Goal: Navigation & Orientation: Find specific page/section

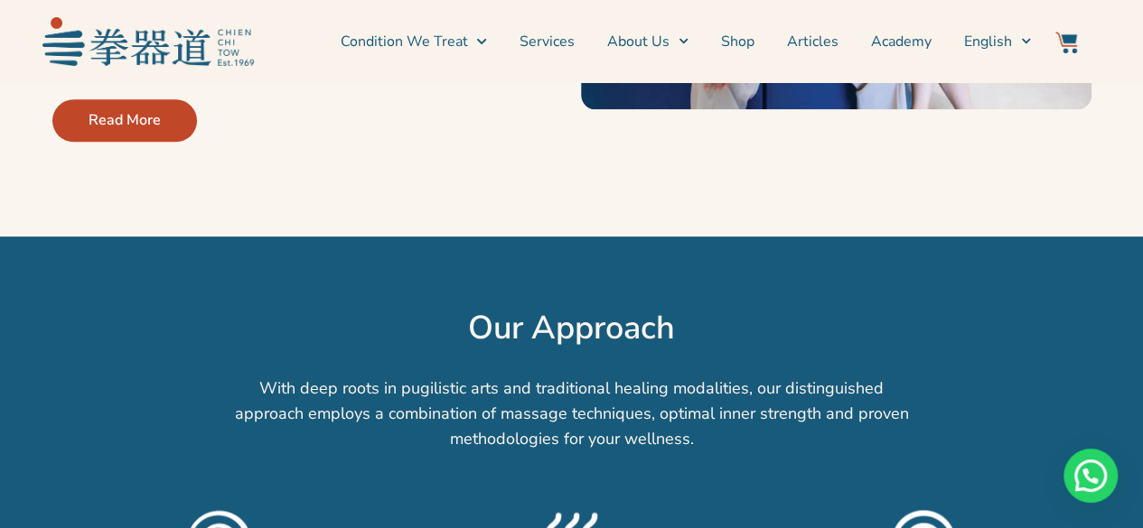
scroll to position [1174, 0]
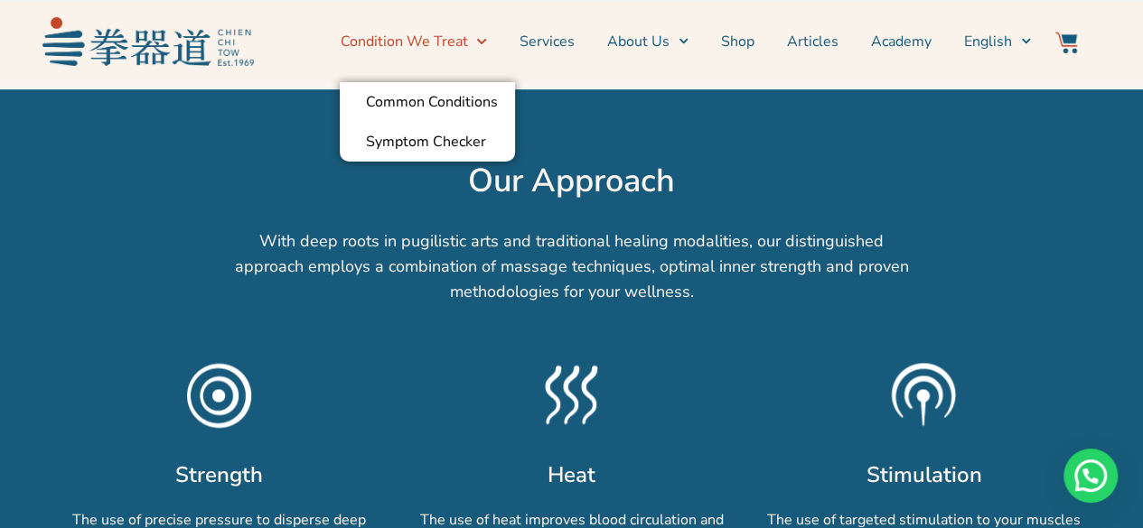
click at [481, 43] on span "Menu" at bounding box center [476, 41] width 19 height 28
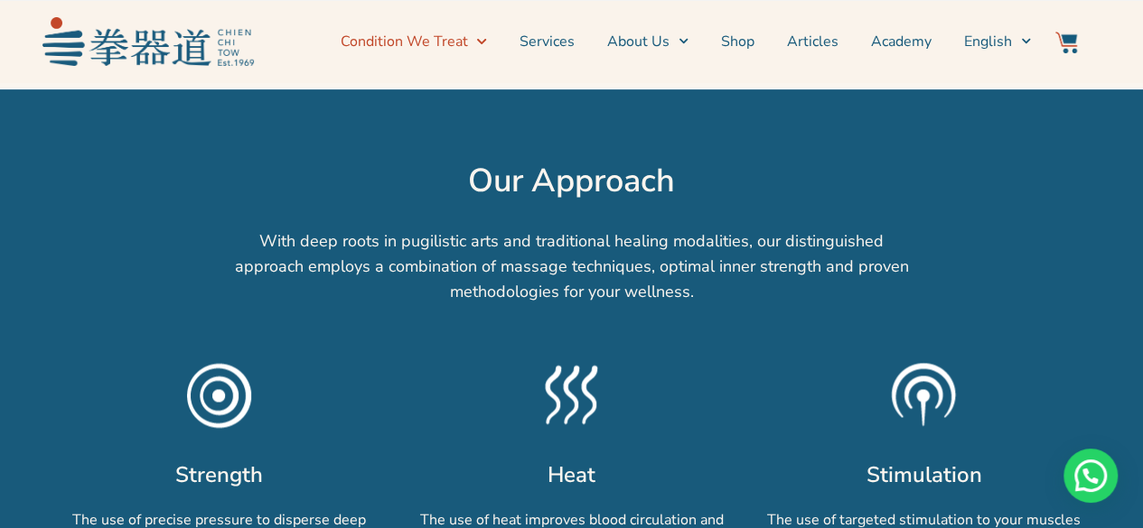
click at [481, 43] on span "Menu" at bounding box center [476, 41] width 19 height 28
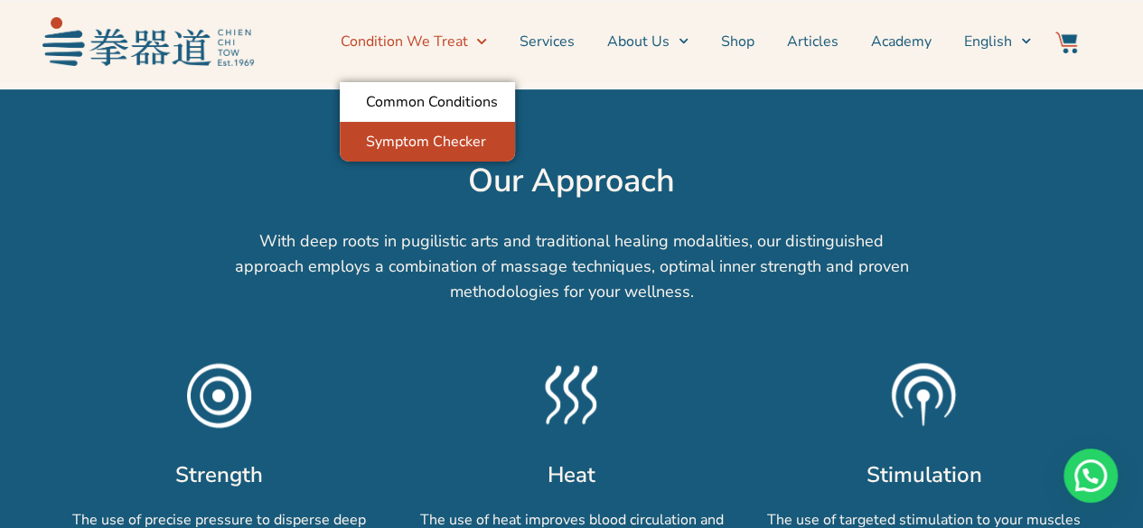
click at [476, 140] on link "Symptom Checker" at bounding box center [427, 142] width 175 height 40
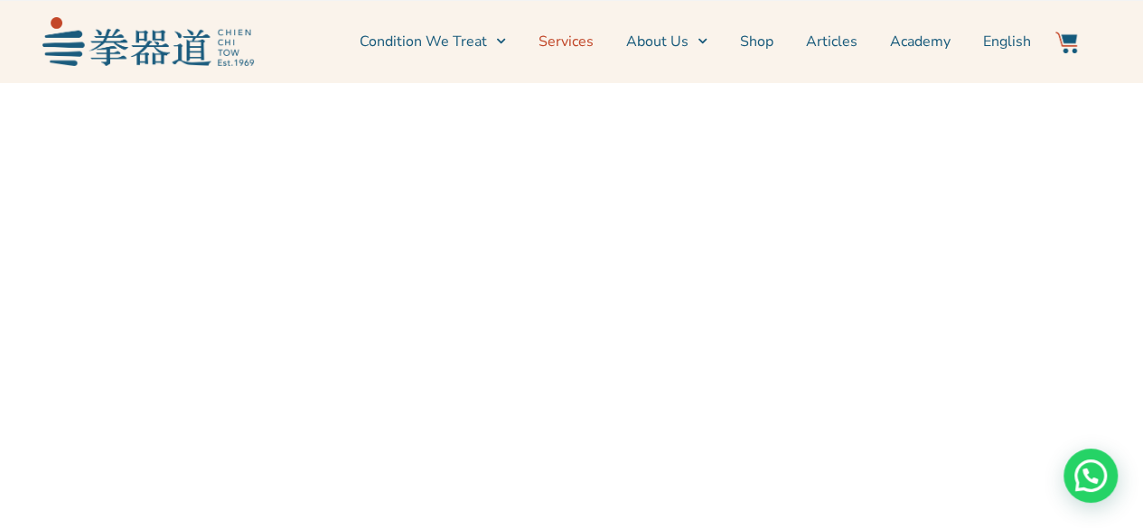
click at [556, 37] on link "Services" at bounding box center [565, 41] width 55 height 45
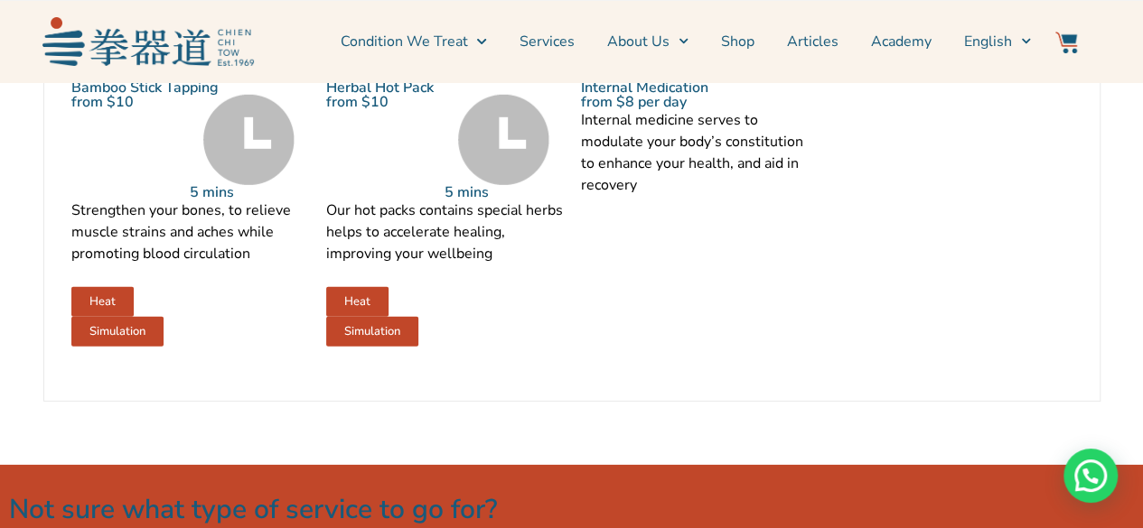
scroll to position [2168, 0]
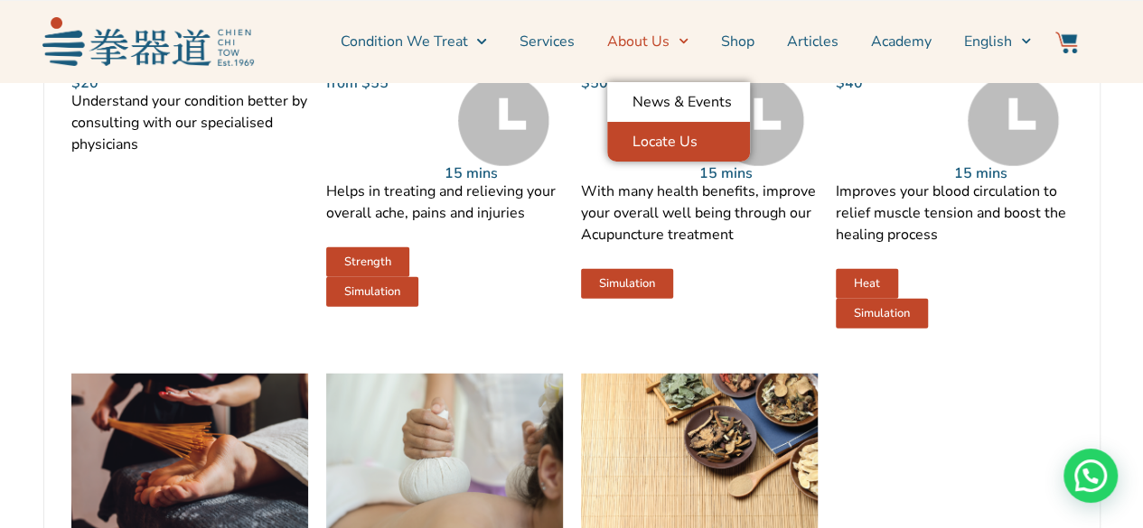
click at [665, 143] on link "Locate Us" at bounding box center [678, 142] width 143 height 40
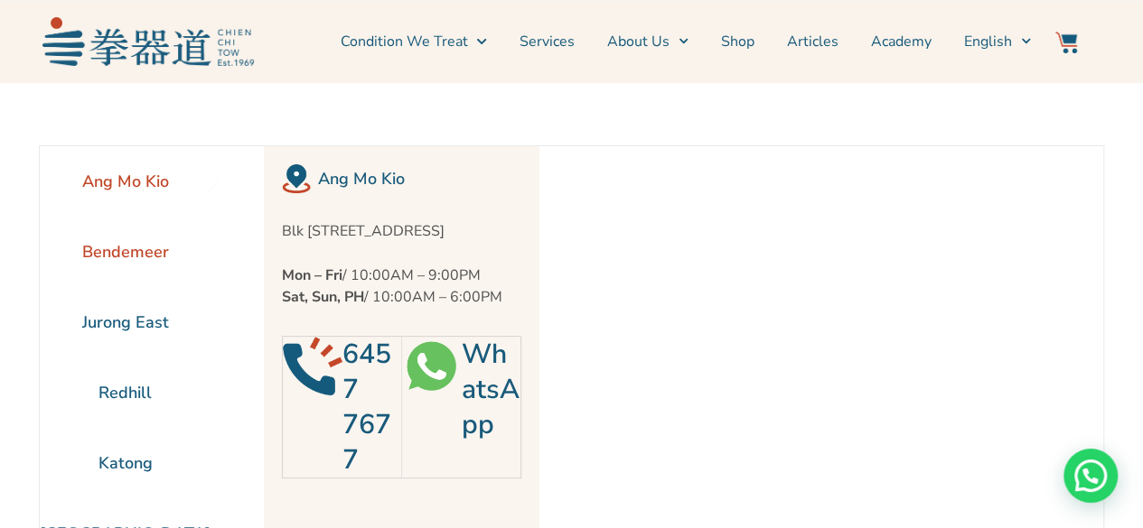
click at [132, 245] on li "Bendemeer" at bounding box center [125, 252] width 171 height 70
click at [135, 309] on li "Jurong East" at bounding box center [125, 322] width 171 height 70
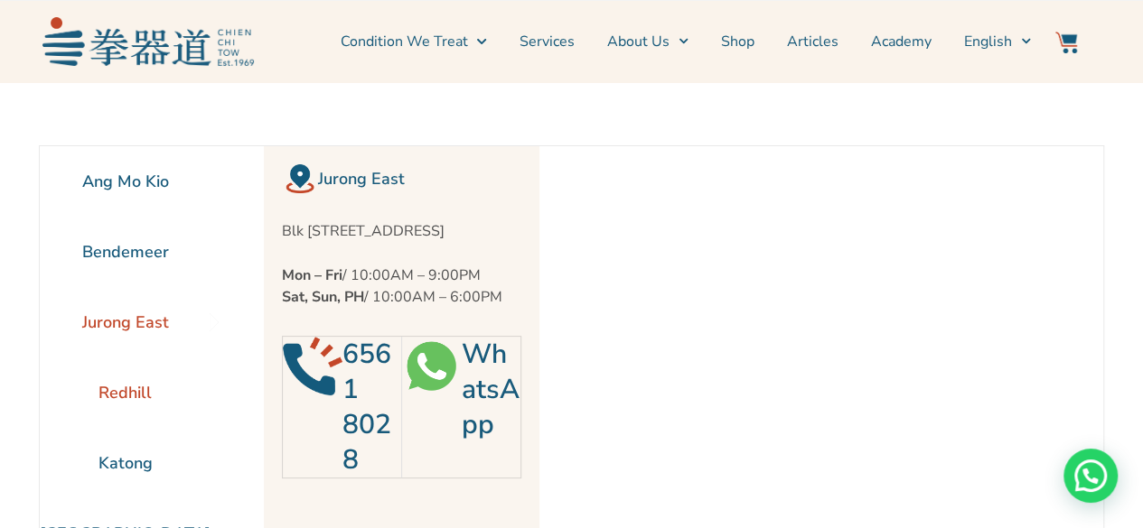
click at [126, 384] on li "Redhill" at bounding box center [125, 393] width 171 height 70
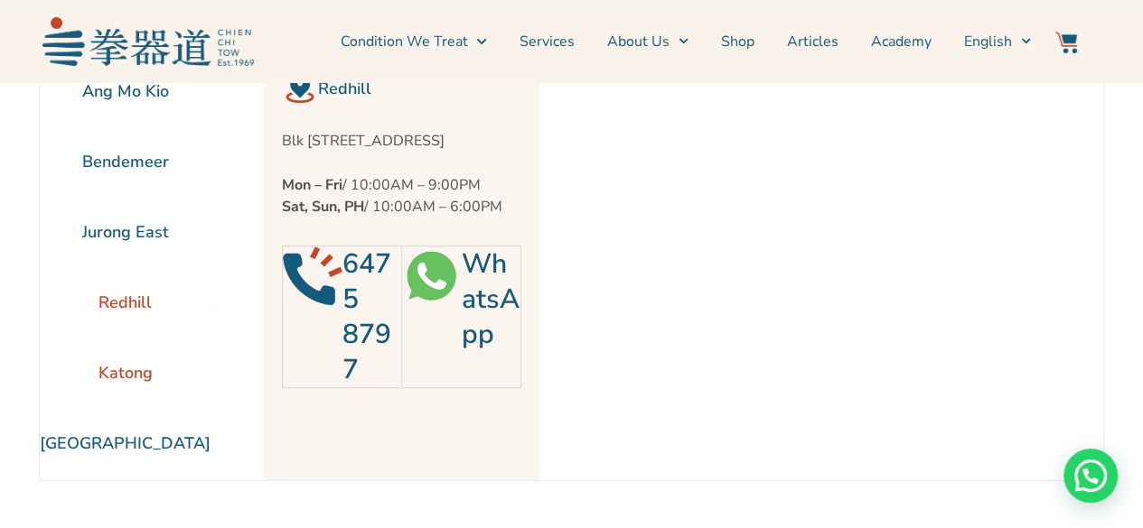
click at [125, 380] on li "Katong" at bounding box center [125, 373] width 171 height 70
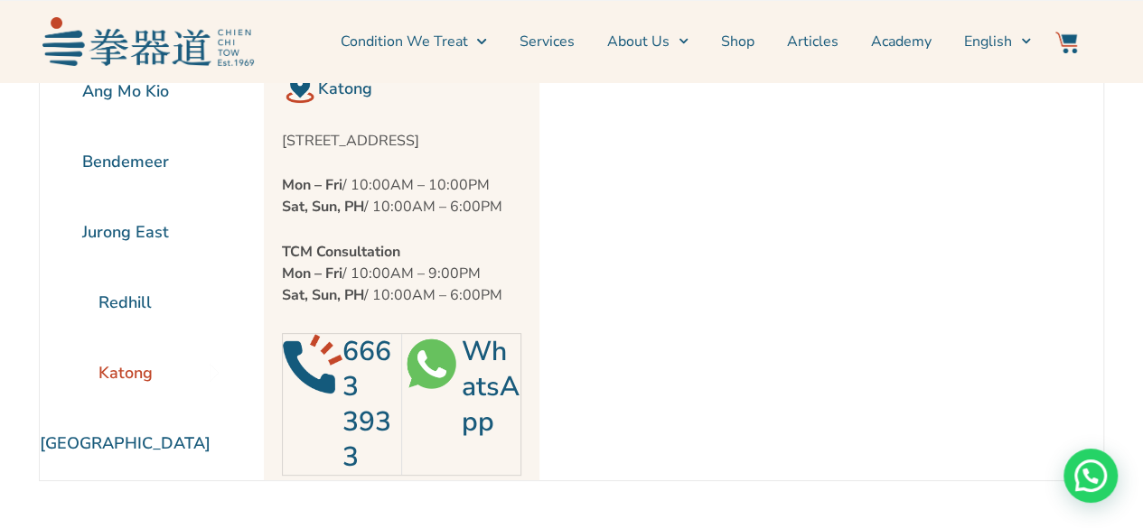
click at [124, 406] on li "Katong" at bounding box center [125, 373] width 171 height 70
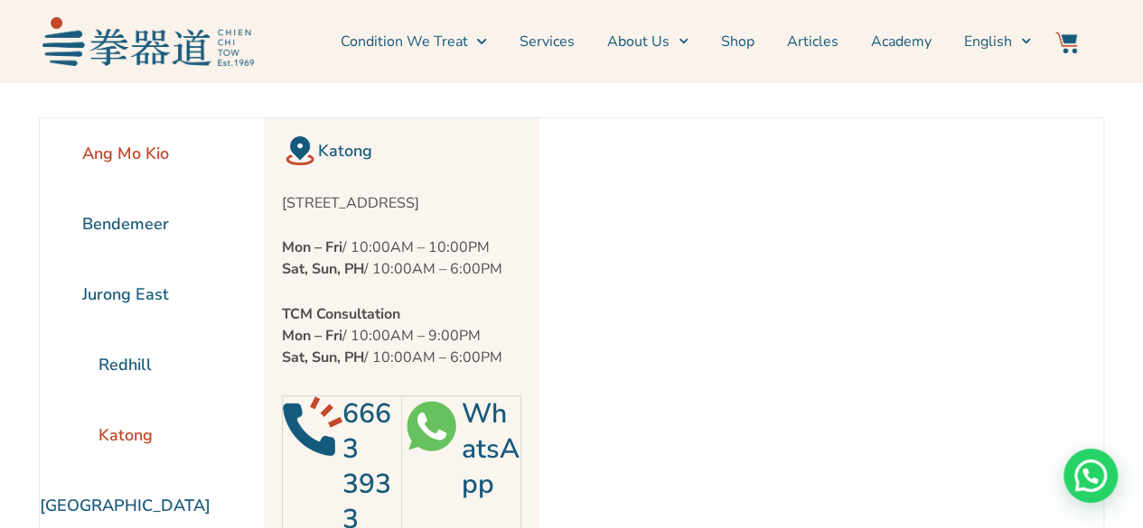
scroll to position [0, 0]
